Goal: Task Accomplishment & Management: Manage account settings

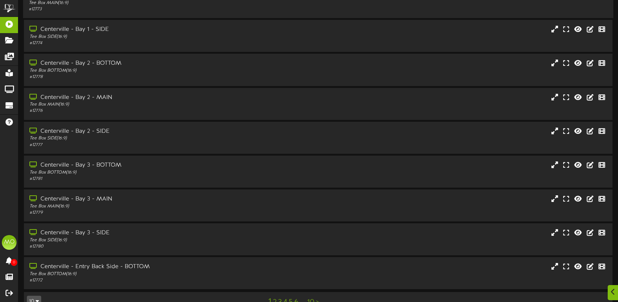
scroll to position [92, 0]
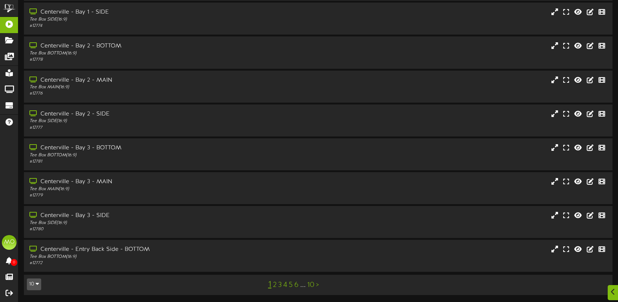
click at [275, 284] on link "2" at bounding box center [275, 285] width 4 height 8
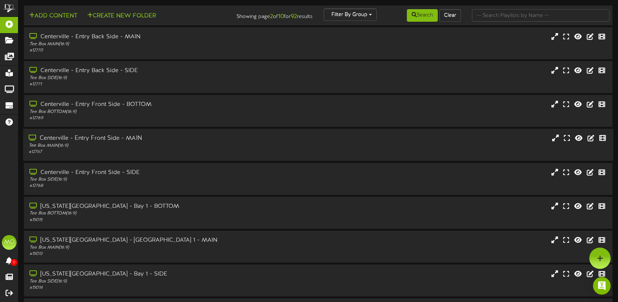
click at [172, 142] on div "Centerville - Entry Front Side - MAIN" at bounding box center [146, 138] width 235 height 8
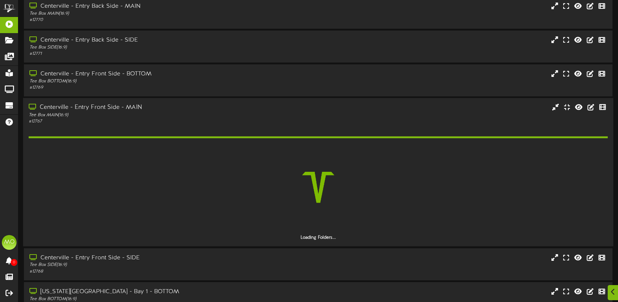
scroll to position [33, 0]
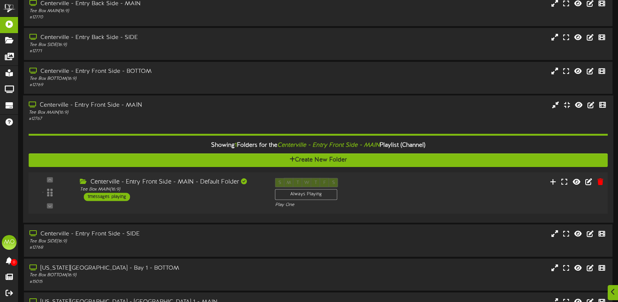
click at [389, 199] on div "S M T W T F S Always Playing Play One" at bounding box center [342, 193] width 146 height 30
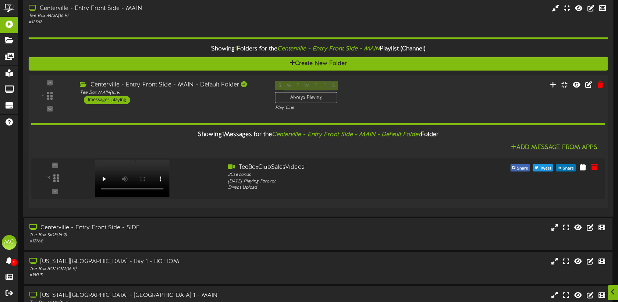
scroll to position [133, 0]
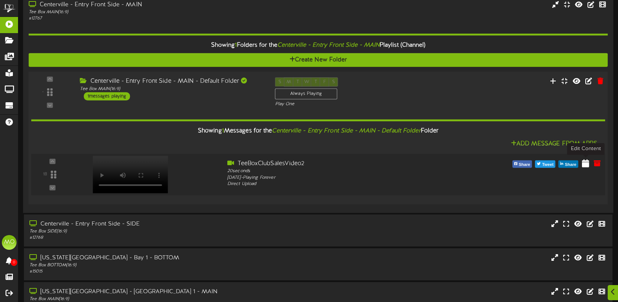
click at [588, 161] on icon at bounding box center [585, 163] width 7 height 8
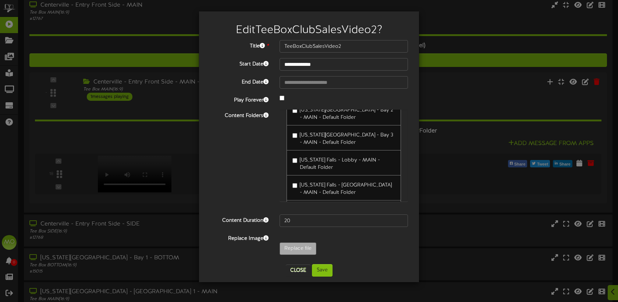
scroll to position [337, 0]
click at [322, 268] on button "Save" at bounding box center [322, 270] width 21 height 13
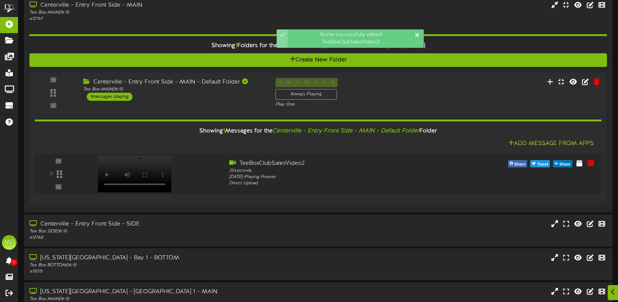
scroll to position [277, 0]
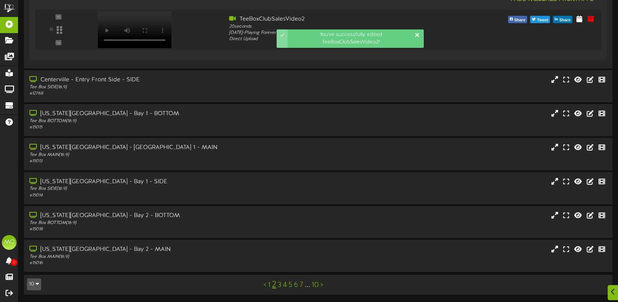
click at [280, 284] on link "3" at bounding box center [280, 285] width 4 height 8
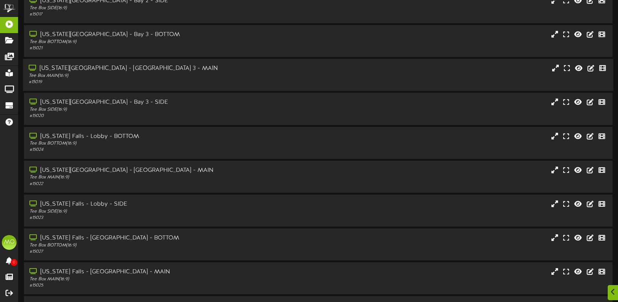
scroll to position [50, 0]
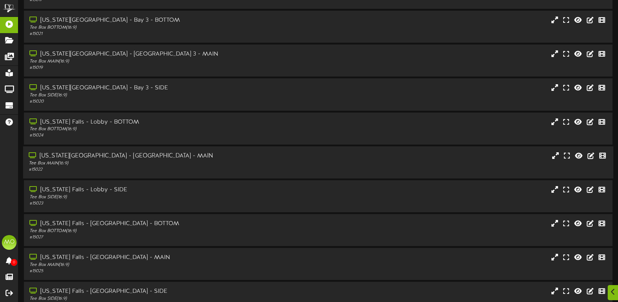
click at [234, 157] on div "Idaho Falls - Lobby - MAIN" at bounding box center [146, 156] width 235 height 8
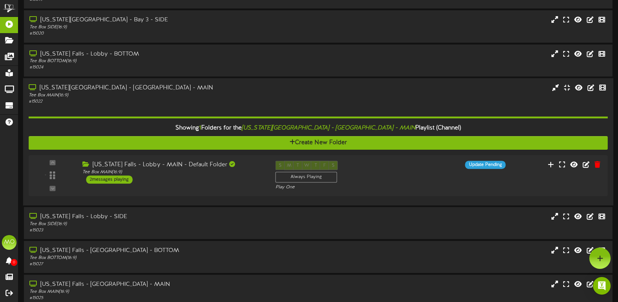
scroll to position [118, 0]
click at [400, 175] on div "S M T W T F S Always Playing Play One" at bounding box center [342, 176] width 146 height 30
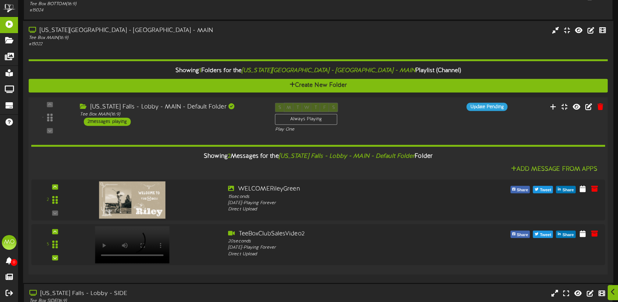
scroll to position [182, 0]
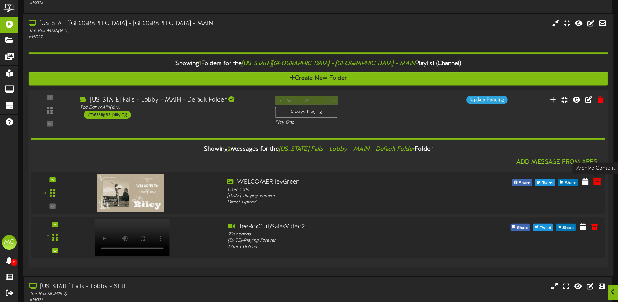
click at [596, 182] on icon at bounding box center [597, 181] width 8 height 8
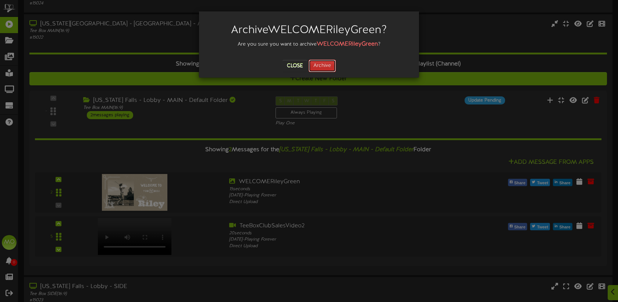
click at [327, 62] on button "Archive" at bounding box center [322, 66] width 27 height 13
